Goal: Check status: Check status

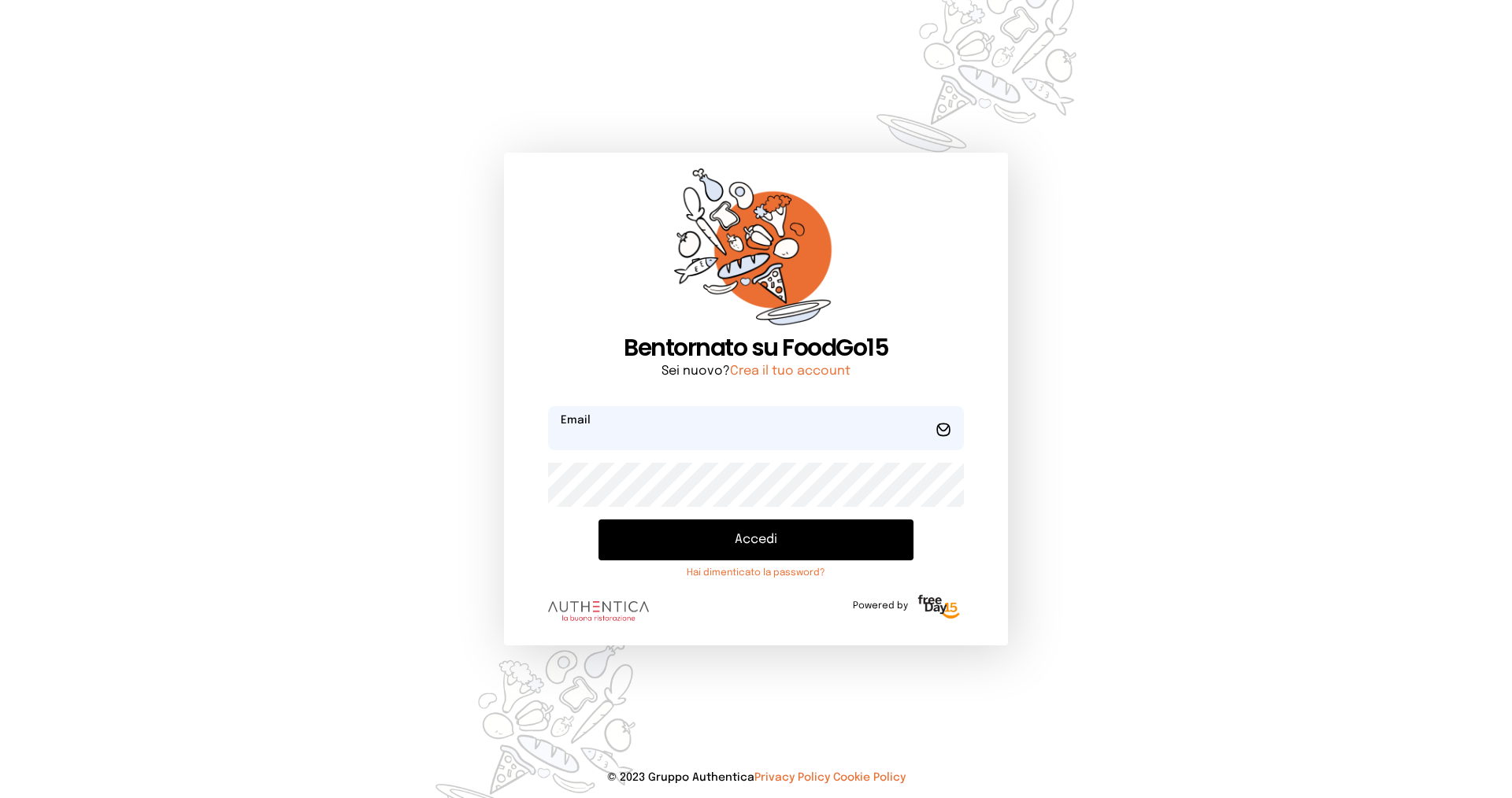
type input "**********"
click at [673, 539] on button "Accedi" at bounding box center [756, 540] width 315 height 41
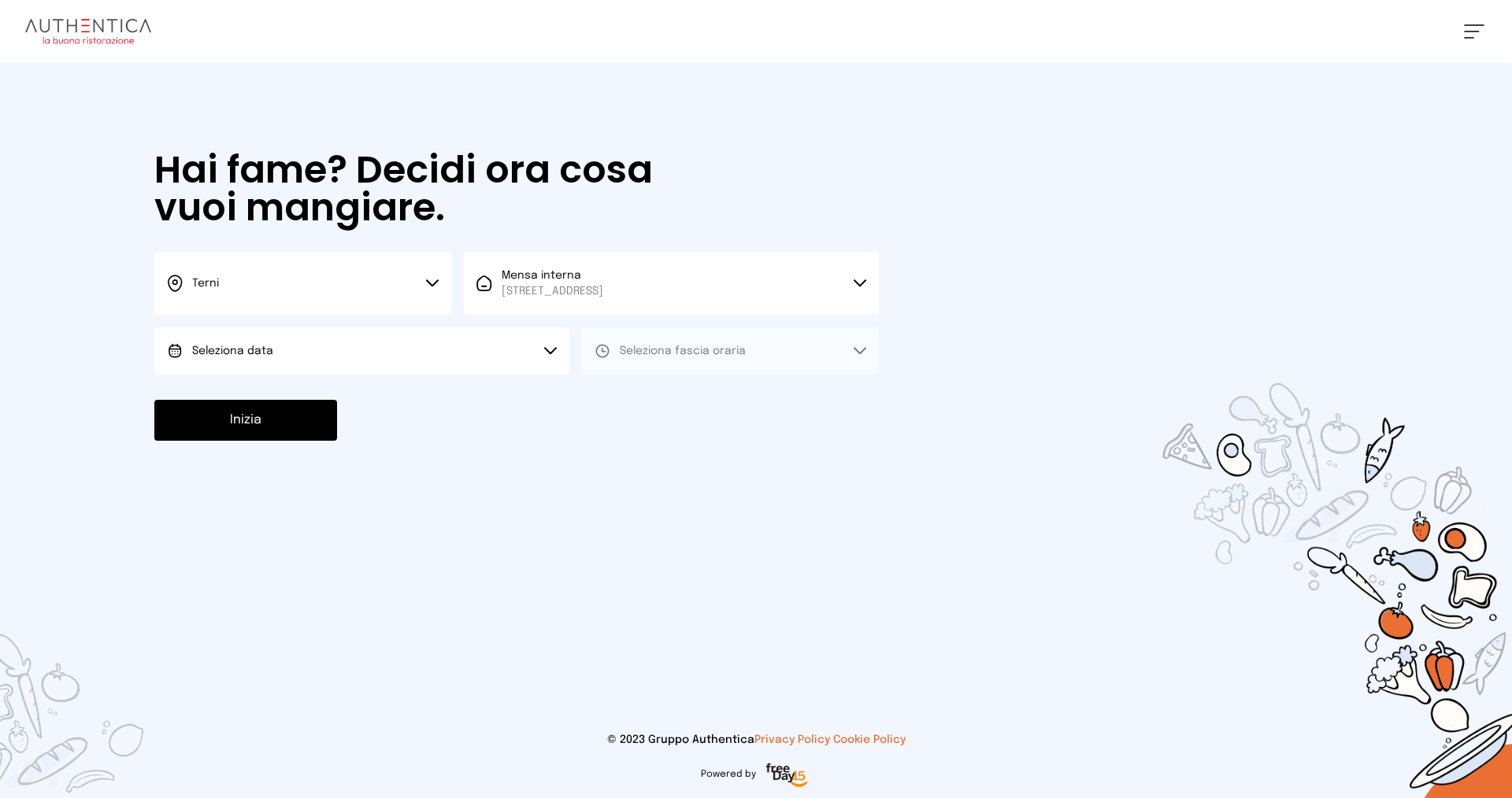
click at [1475, 26] on button at bounding box center [1475, 31] width 21 height 14
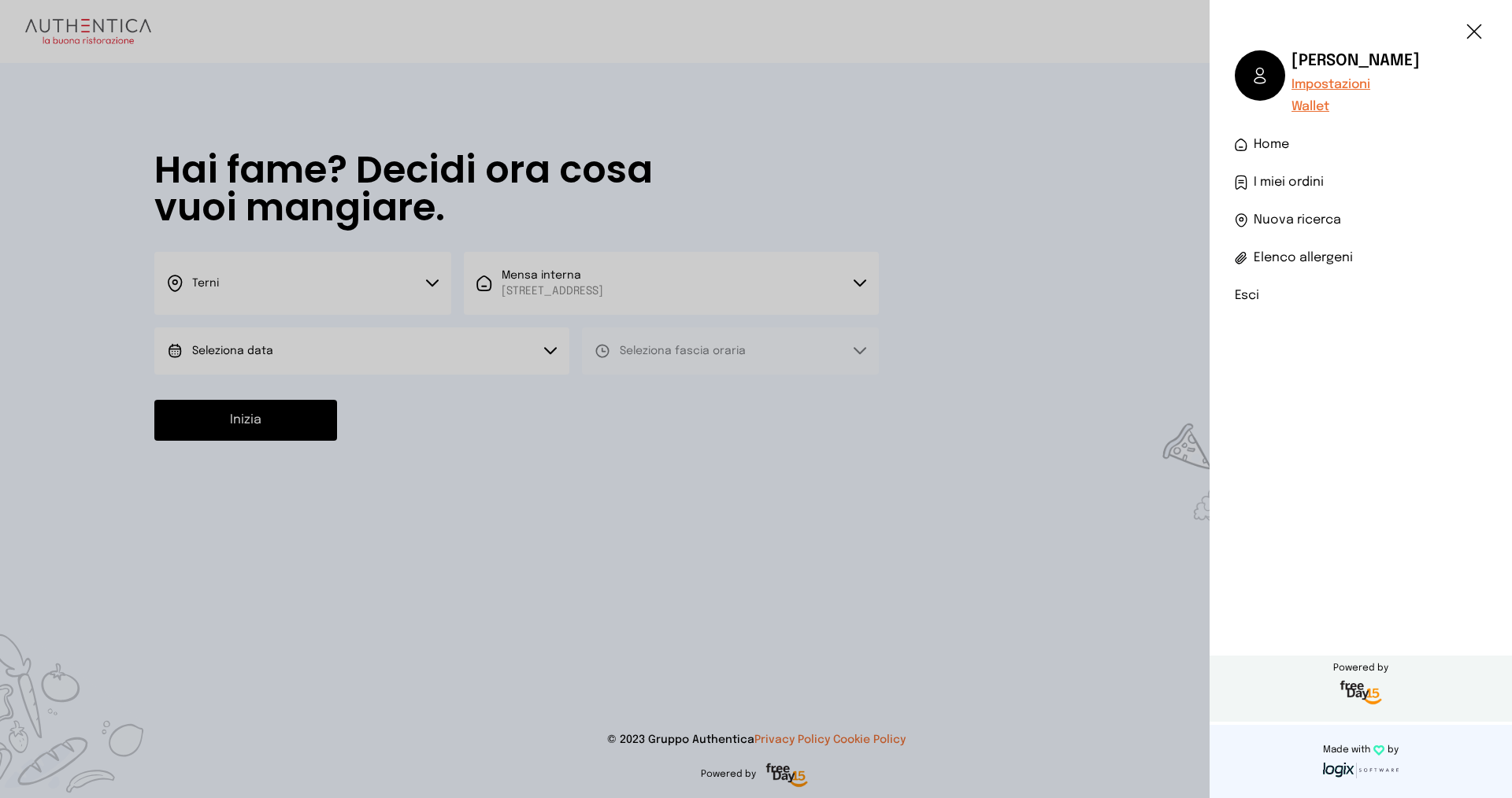
click at [1316, 179] on span "I miei ordini" at bounding box center [1288, 183] width 71 height 19
